Goal: Obtain resource: Download file/media

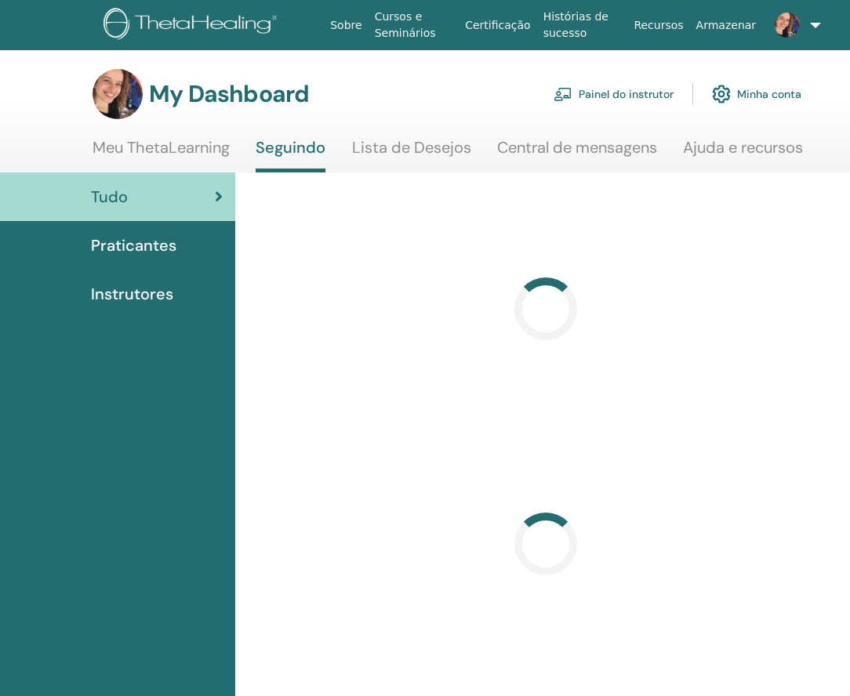
click at [631, 88] on link "Painel do instrutor" at bounding box center [613, 94] width 120 height 34
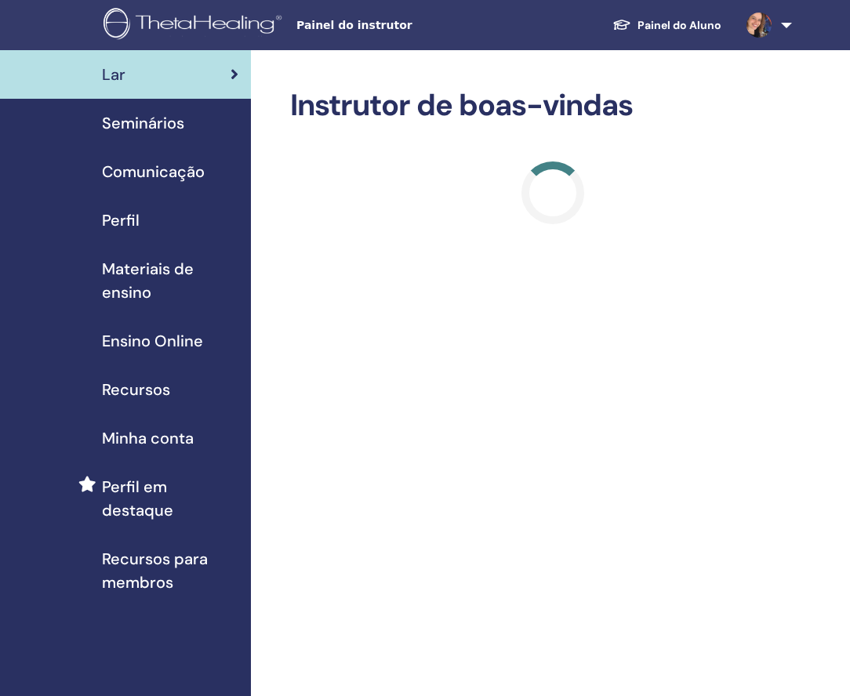
click at [150, 276] on span "Materiais de ensino" at bounding box center [170, 280] width 136 height 47
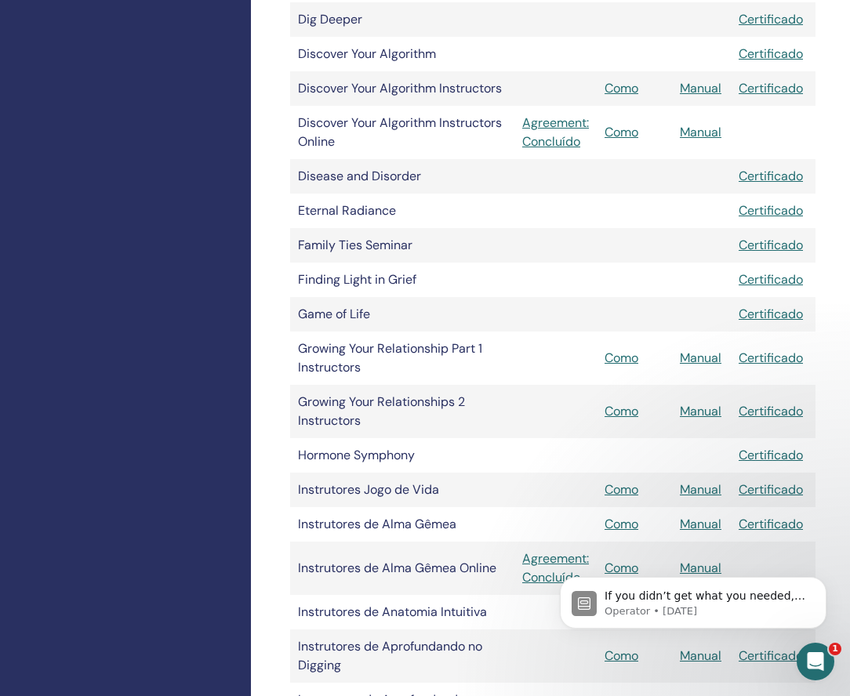
scroll to position [1912, 0]
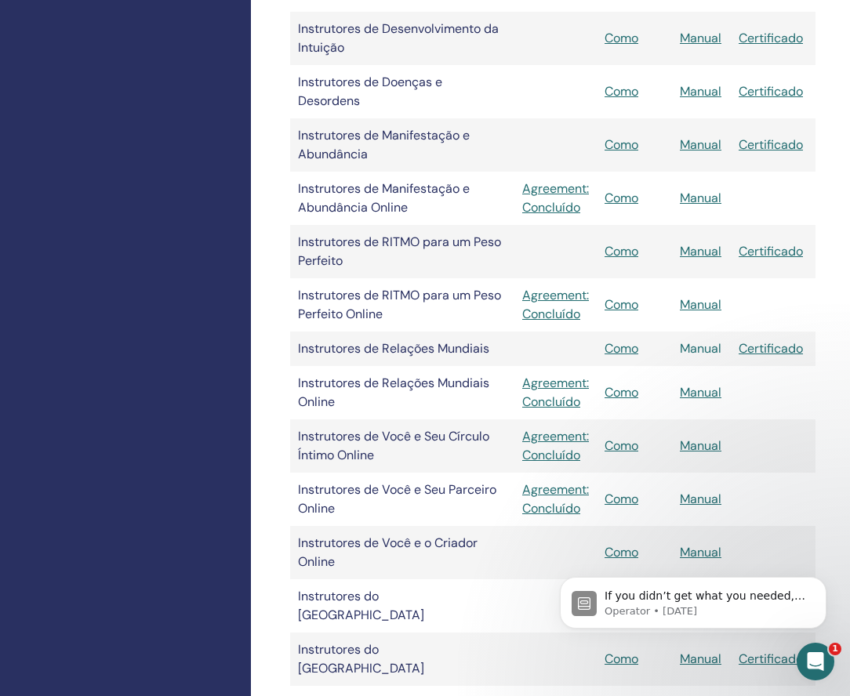
click at [695, 344] on link "Manual" at bounding box center [701, 348] width 42 height 16
